Goal: Find specific page/section: Find specific page/section

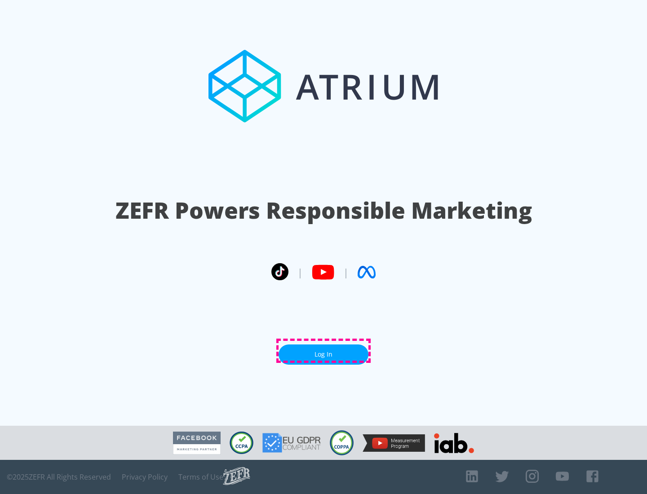
click at [323, 351] on link "Log In" at bounding box center [323, 354] width 90 height 20
